Goal: Task Accomplishment & Management: Manage account settings

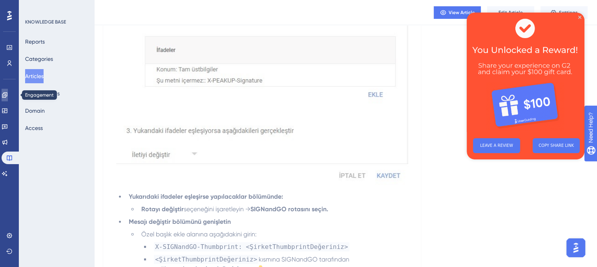
click at [8, 97] on link at bounding box center [5, 95] width 6 height 13
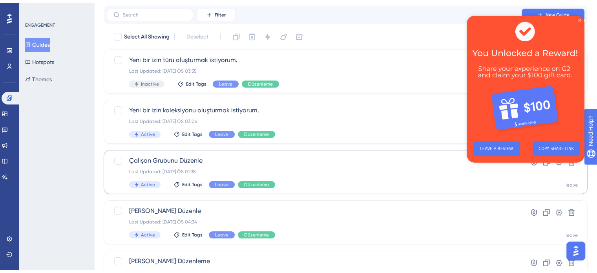
scroll to position [39, 0]
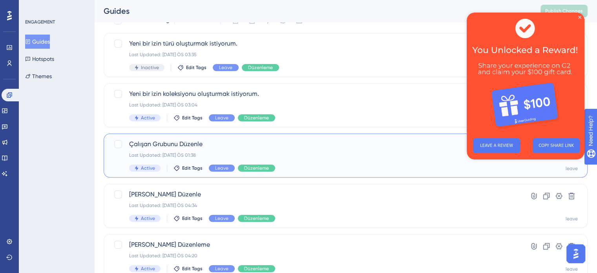
click at [295, 152] on div "Last Updated: [DATE] ÖS 01:38" at bounding box center [314, 155] width 370 height 6
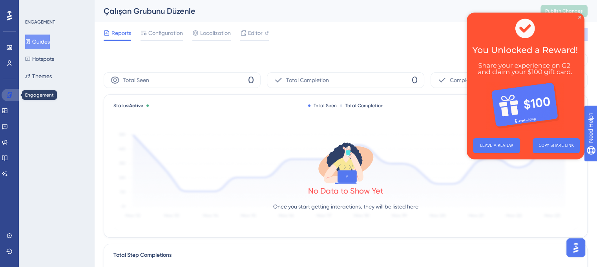
click at [9, 94] on icon at bounding box center [9, 94] width 5 height 5
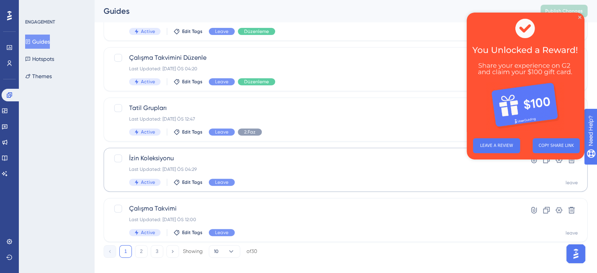
scroll to position [336, 0]
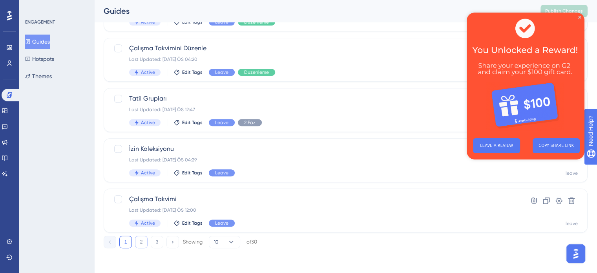
click at [142, 241] on button "2" at bounding box center [141, 241] width 13 height 13
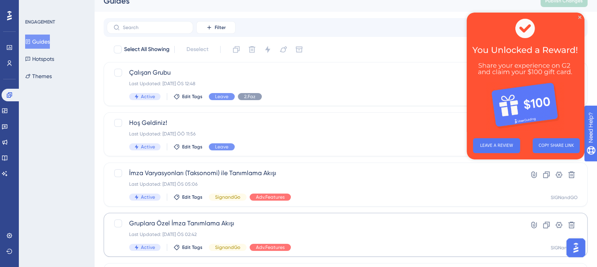
scroll to position [0, 0]
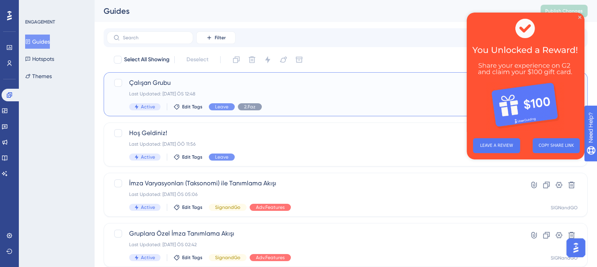
click at [298, 94] on div "Last Updated: [DATE] ÖS 12:48" at bounding box center [314, 94] width 370 height 6
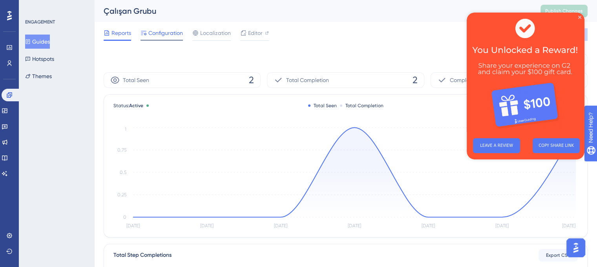
click at [177, 33] on span "Configuration" at bounding box center [165, 32] width 35 height 9
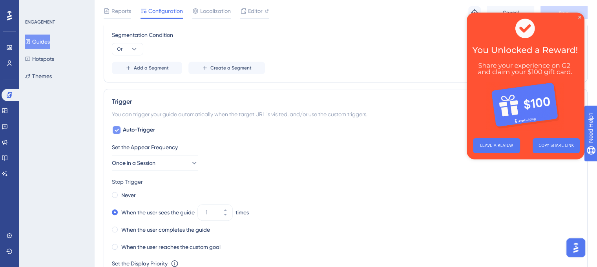
click at [114, 126] on div at bounding box center [117, 130] width 8 height 8
checkbox input "false"
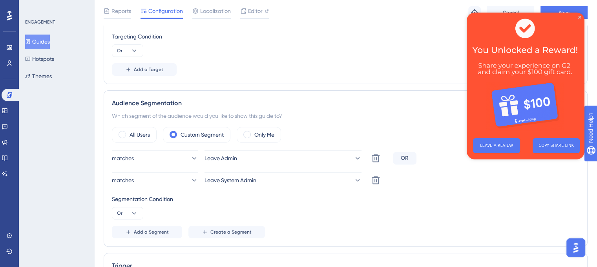
scroll to position [235, 0]
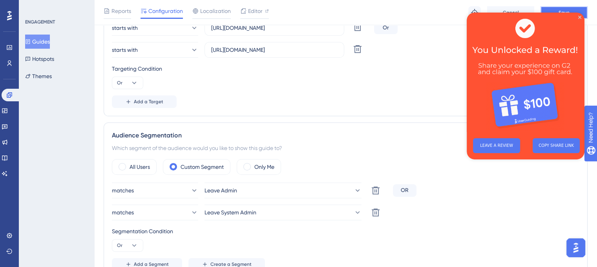
click at [558, 9] on button "Save" at bounding box center [563, 12] width 47 height 13
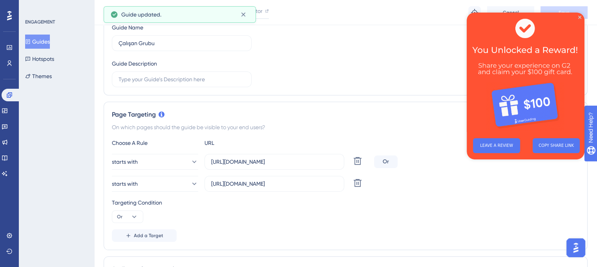
scroll to position [0, 0]
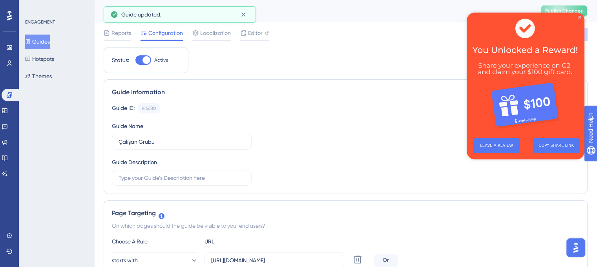
click at [580, 8] on span "Publish Changes" at bounding box center [564, 11] width 38 height 6
